Goal: Task Accomplishment & Management: Use online tool/utility

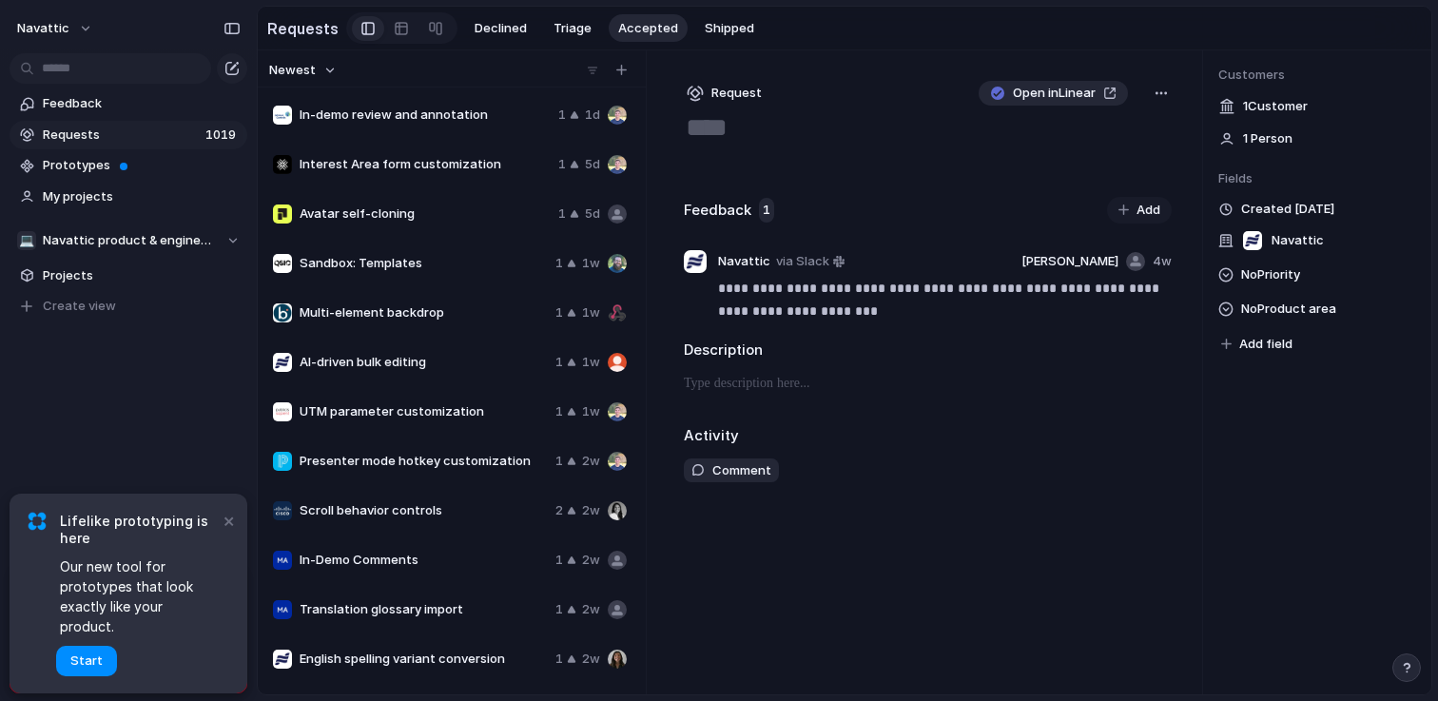
click at [1159, 96] on div "button" at bounding box center [1161, 93] width 15 height 15
click at [919, 184] on div "Copy link Merge Move to Delete" at bounding box center [719, 350] width 1438 height 701
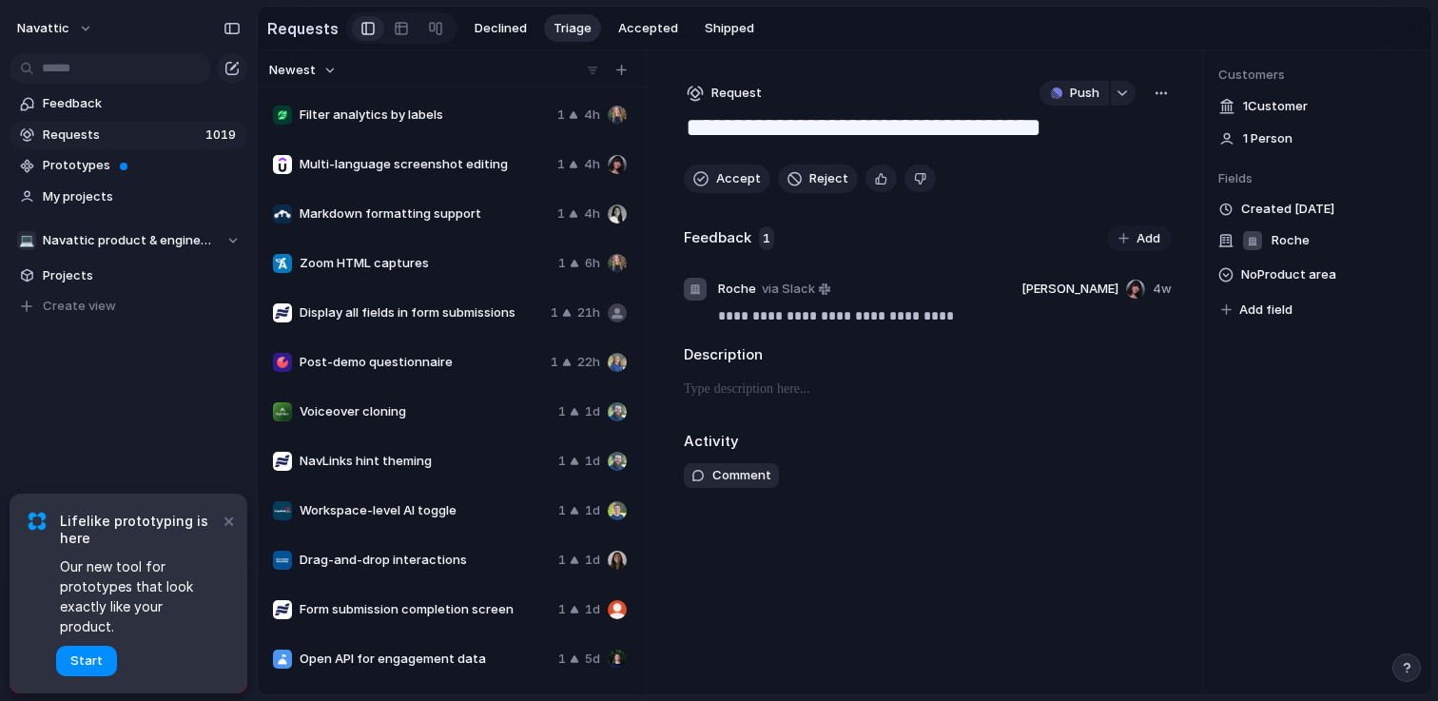
click at [1158, 97] on div "button" at bounding box center [1161, 93] width 15 height 15
click at [1112, 141] on span "Copy link" at bounding box center [1110, 137] width 54 height 19
